Goal: Task Accomplishment & Management: Manage account settings

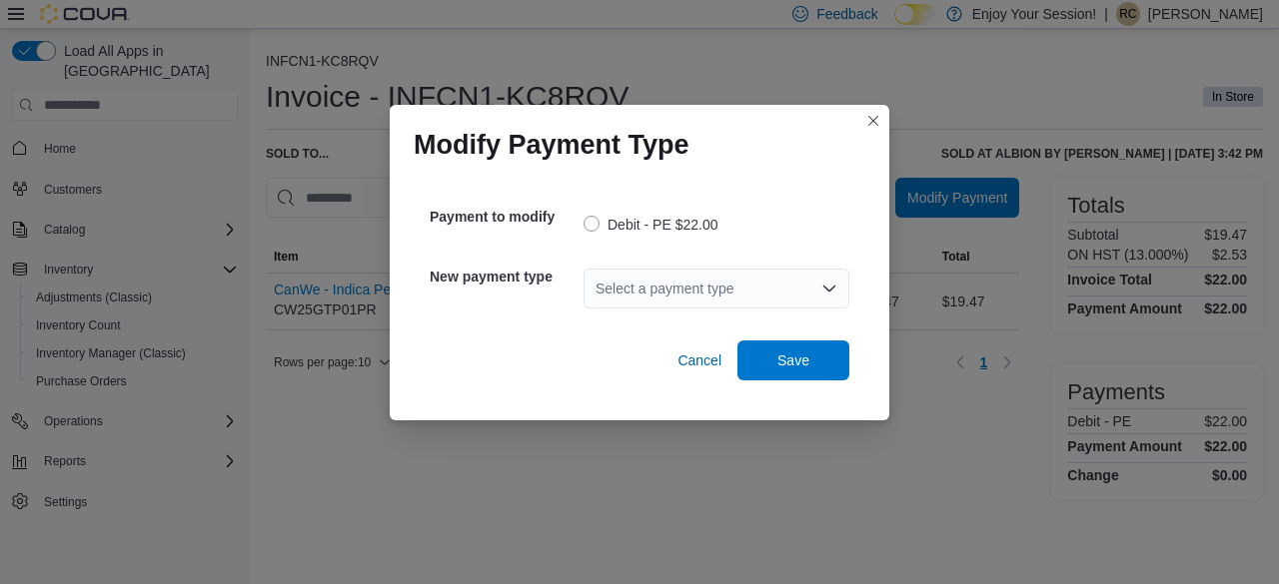
click at [705, 312] on div "Select a payment type" at bounding box center [716, 289] width 266 height 64
click at [705, 293] on div "Select a payment type" at bounding box center [716, 289] width 266 height 40
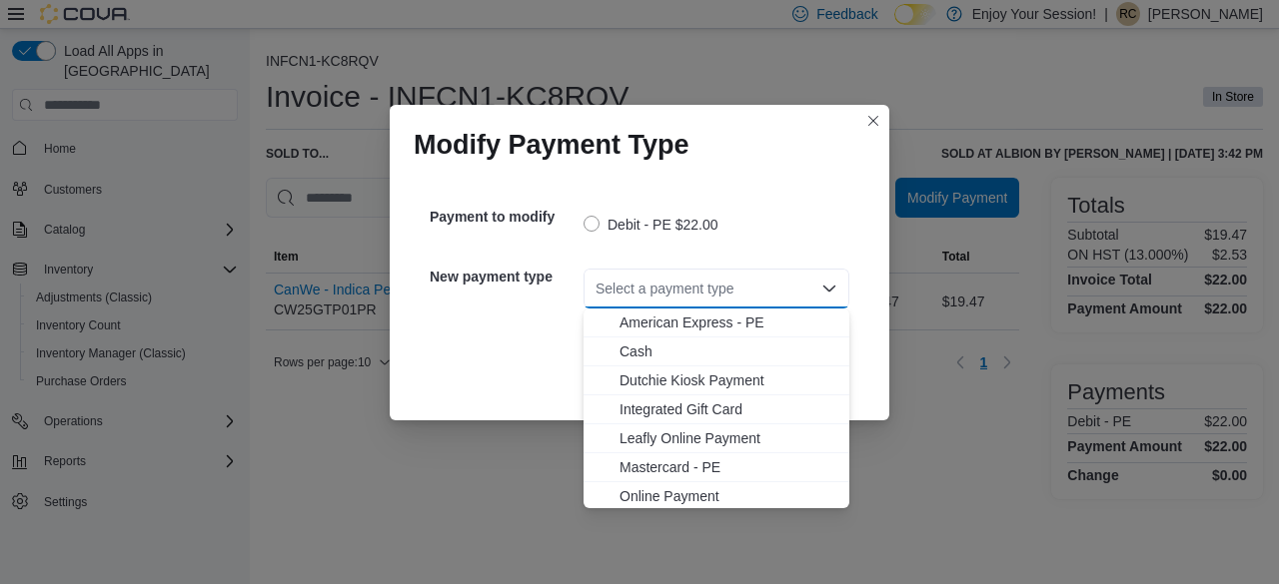
click at [682, 322] on span "American Express - PE" at bounding box center [728, 323] width 218 height 20
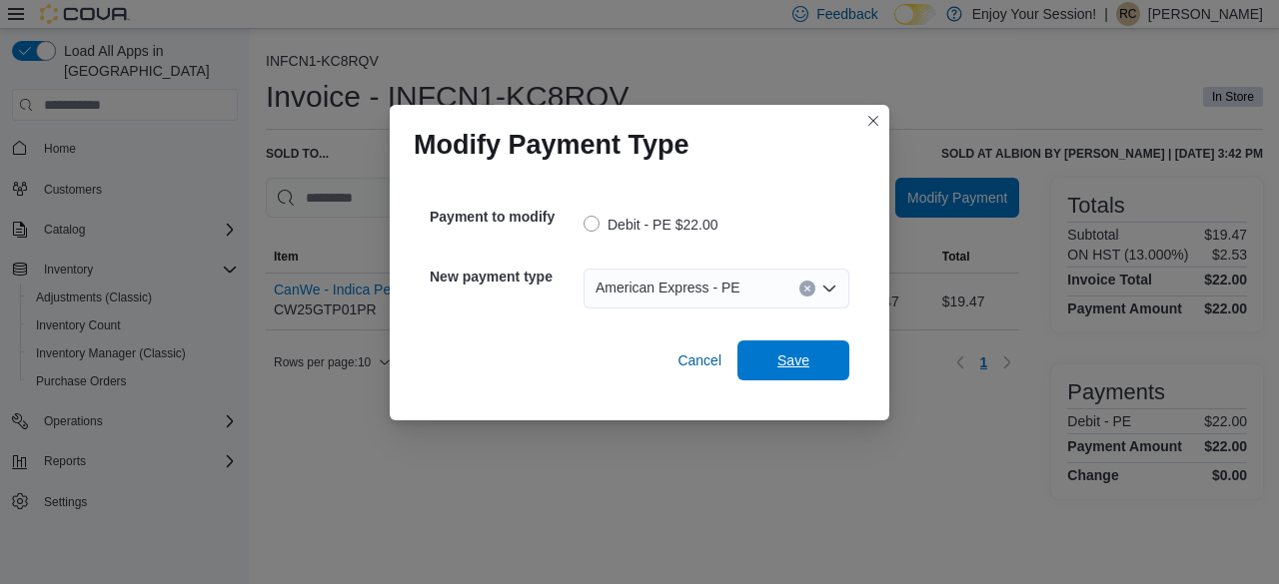
click at [815, 365] on span "Save" at bounding box center [793, 361] width 88 height 40
